Goal: Task Accomplishment & Management: Manage account settings

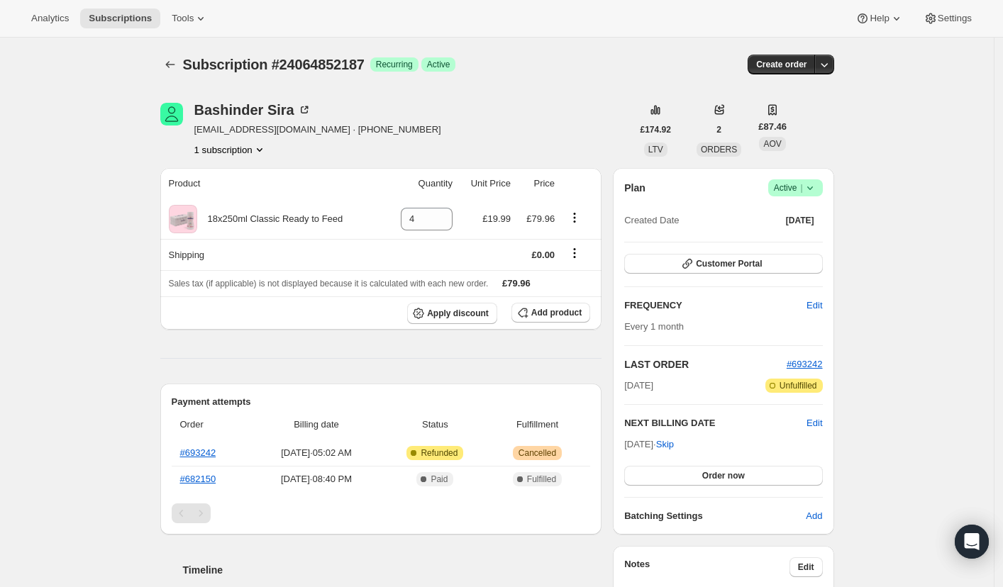
click at [816, 188] on icon at bounding box center [810, 188] width 14 height 14
click at [766, 240] on span "Cancel subscription" at bounding box center [794, 239] width 80 height 11
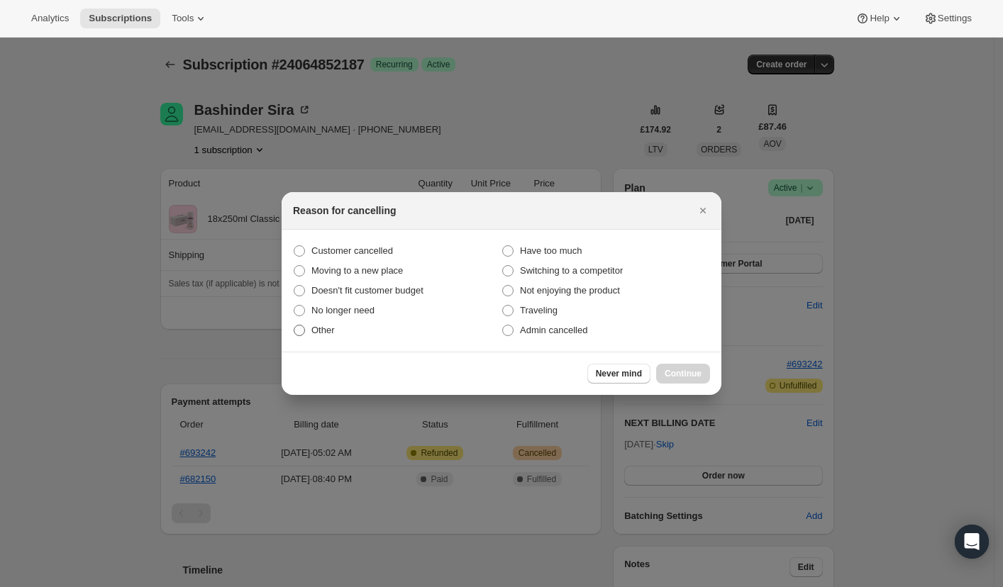
click at [308, 332] on label "Other" at bounding box center [397, 330] width 208 height 20
click at [294, 325] on input "Other" at bounding box center [294, 325] width 1 height 1
radio input "true"
click at [676, 373] on span "Continue" at bounding box center [682, 373] width 37 height 11
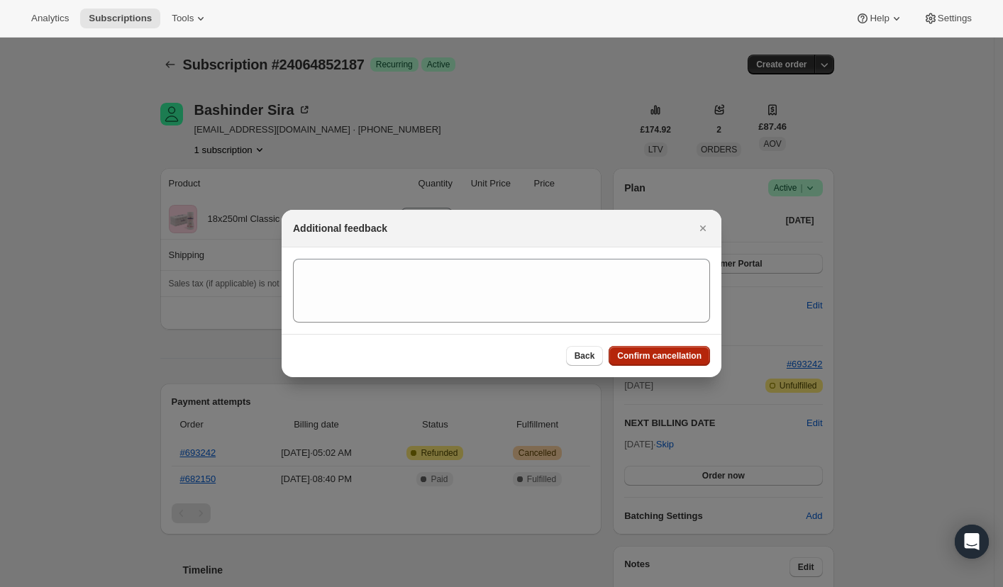
click at [641, 362] on button "Confirm cancellation" at bounding box center [658, 356] width 101 height 20
